Goal: Task Accomplishment & Management: Manage account settings

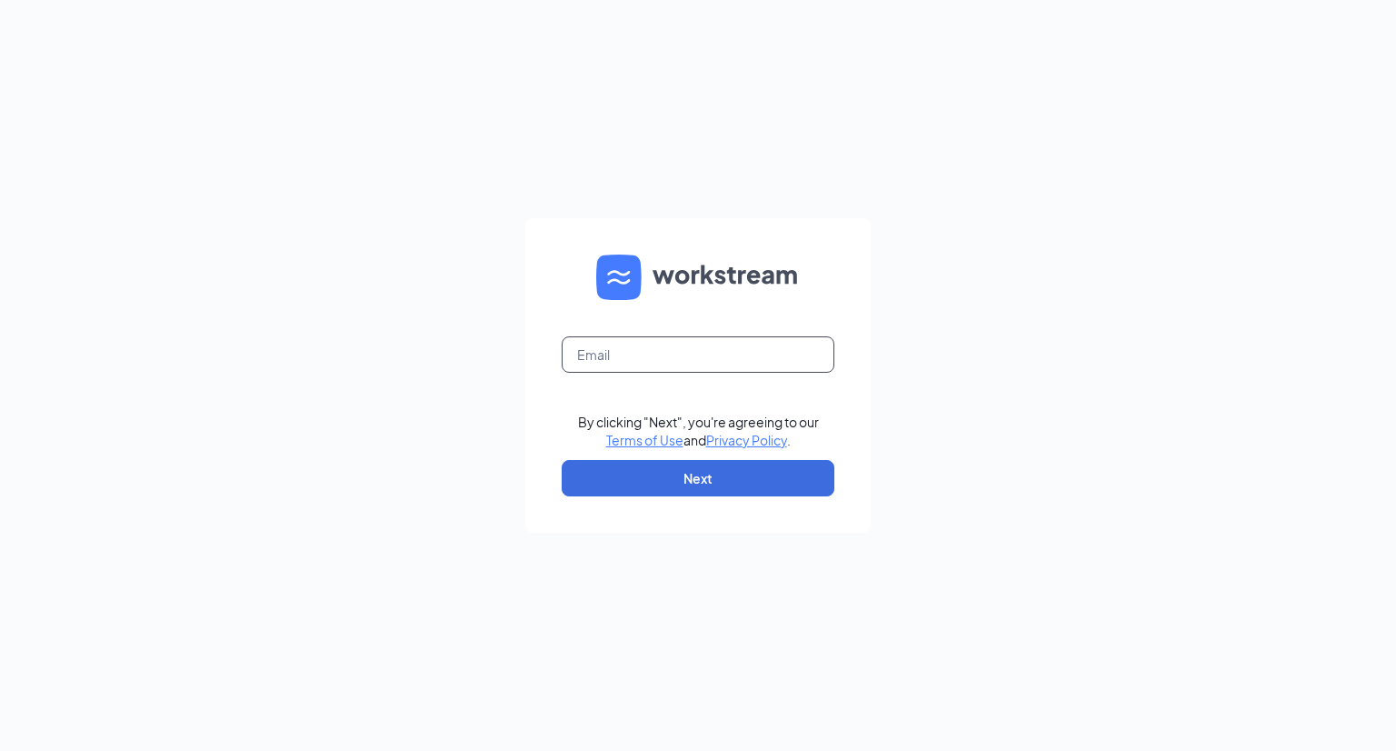
click at [647, 357] on input "text" at bounding box center [698, 354] width 273 height 36
type input "[EMAIL_ADDRESS][DOMAIN_NAME]"
click at [699, 483] on button "Next" at bounding box center [698, 478] width 273 height 36
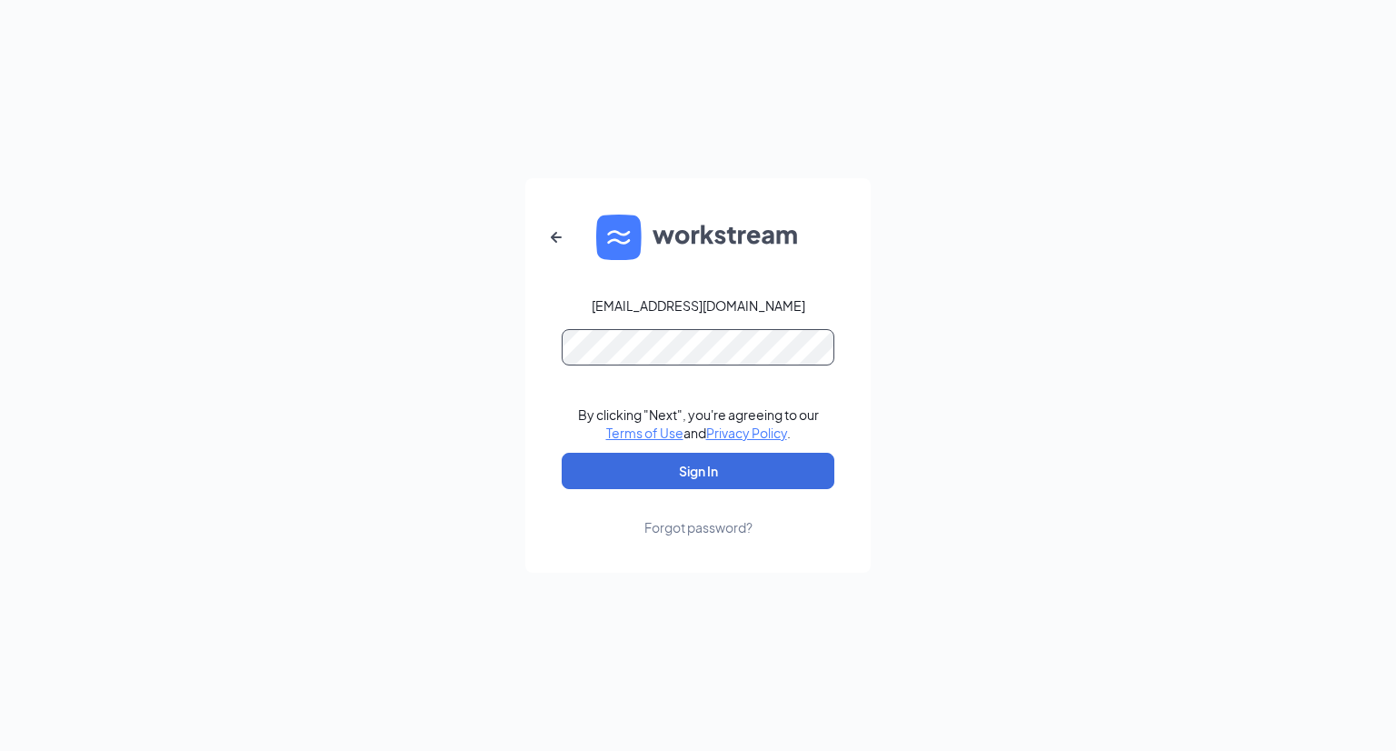
click at [562, 453] on button "Sign In" at bounding box center [698, 471] width 273 height 36
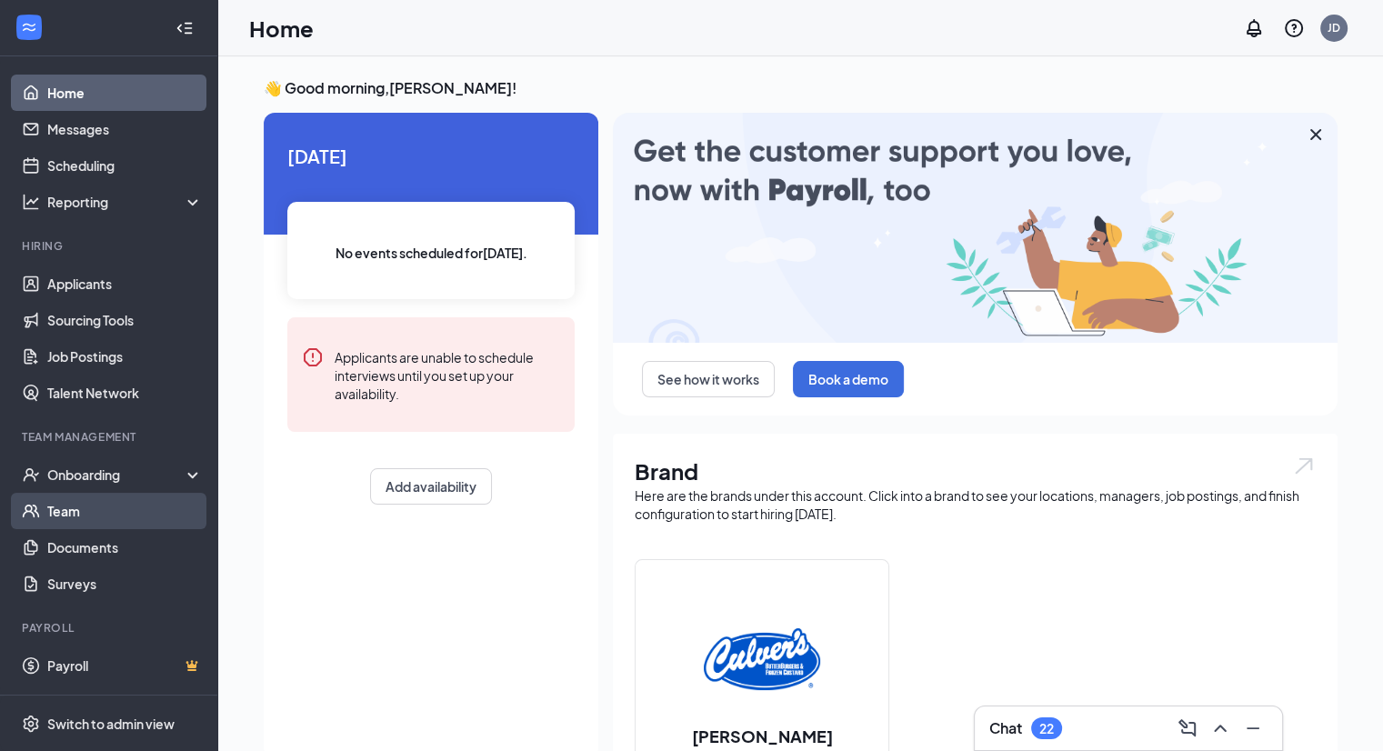
click at [65, 516] on link "Team" at bounding box center [124, 511] width 155 height 36
